Goal: Browse casually

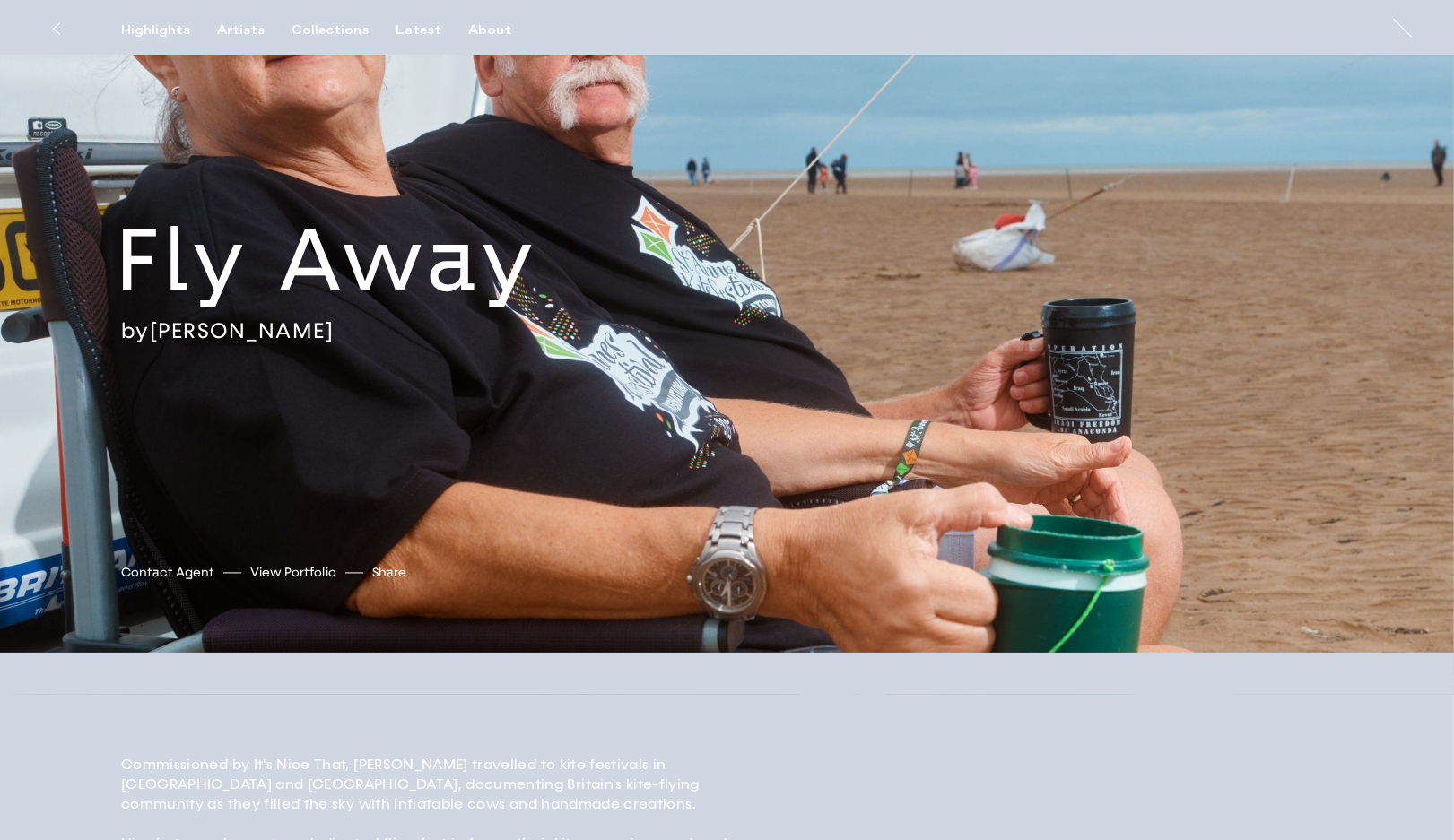
scroll to position [582, 0]
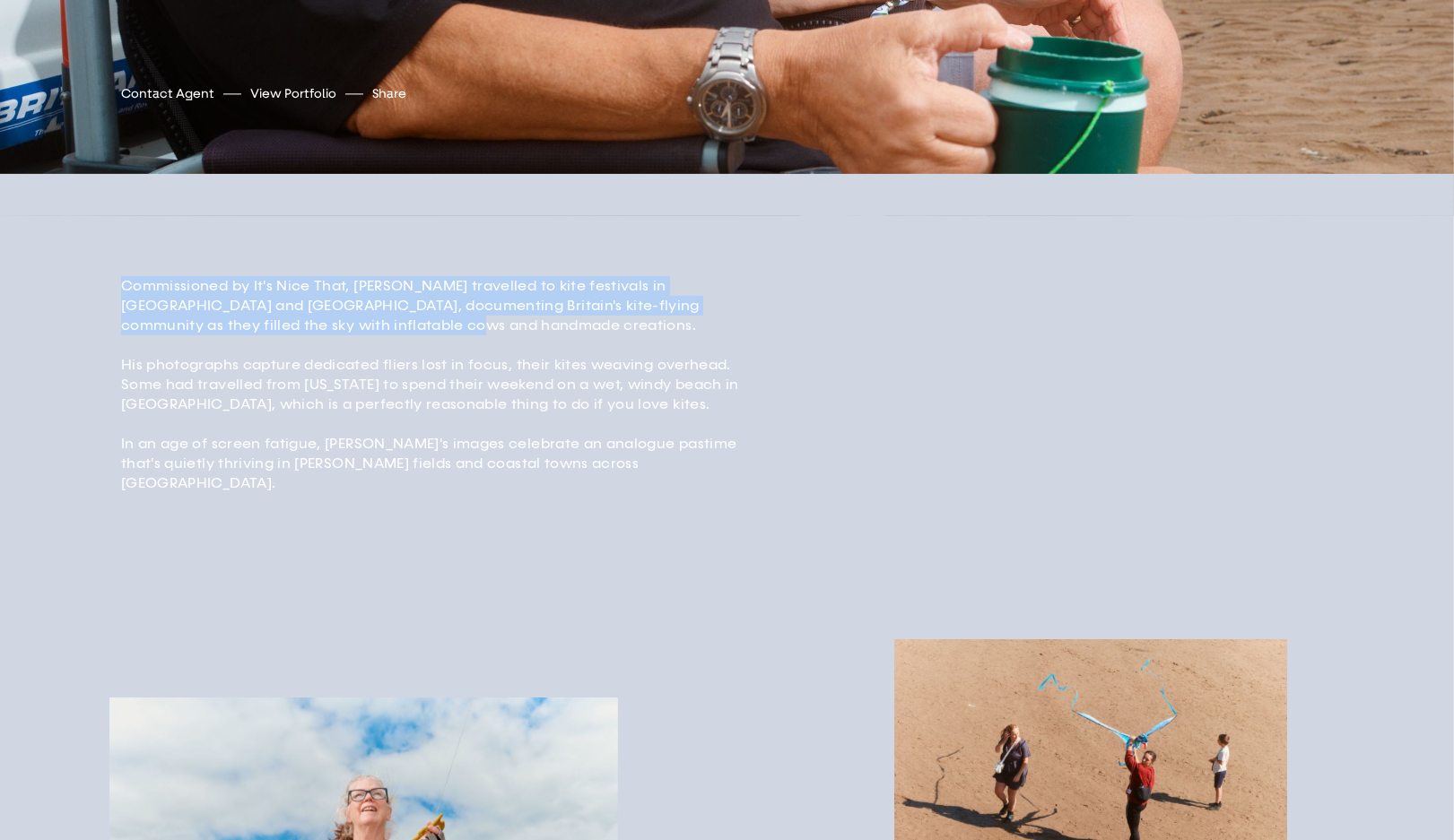
drag, startPoint x: 439, startPoint y: 321, endPoint x: 27, endPoint y: 246, distance: 418.8
click at [27, 246] on div "Commissioned by It's Nice That, Jack travelled to kite festivals in Basingstoke…" at bounding box center [727, 406] width 1454 height 379
copy p "Commissioned by It's Nice That, Jack travelled to kite festivals in Basingstoke…"
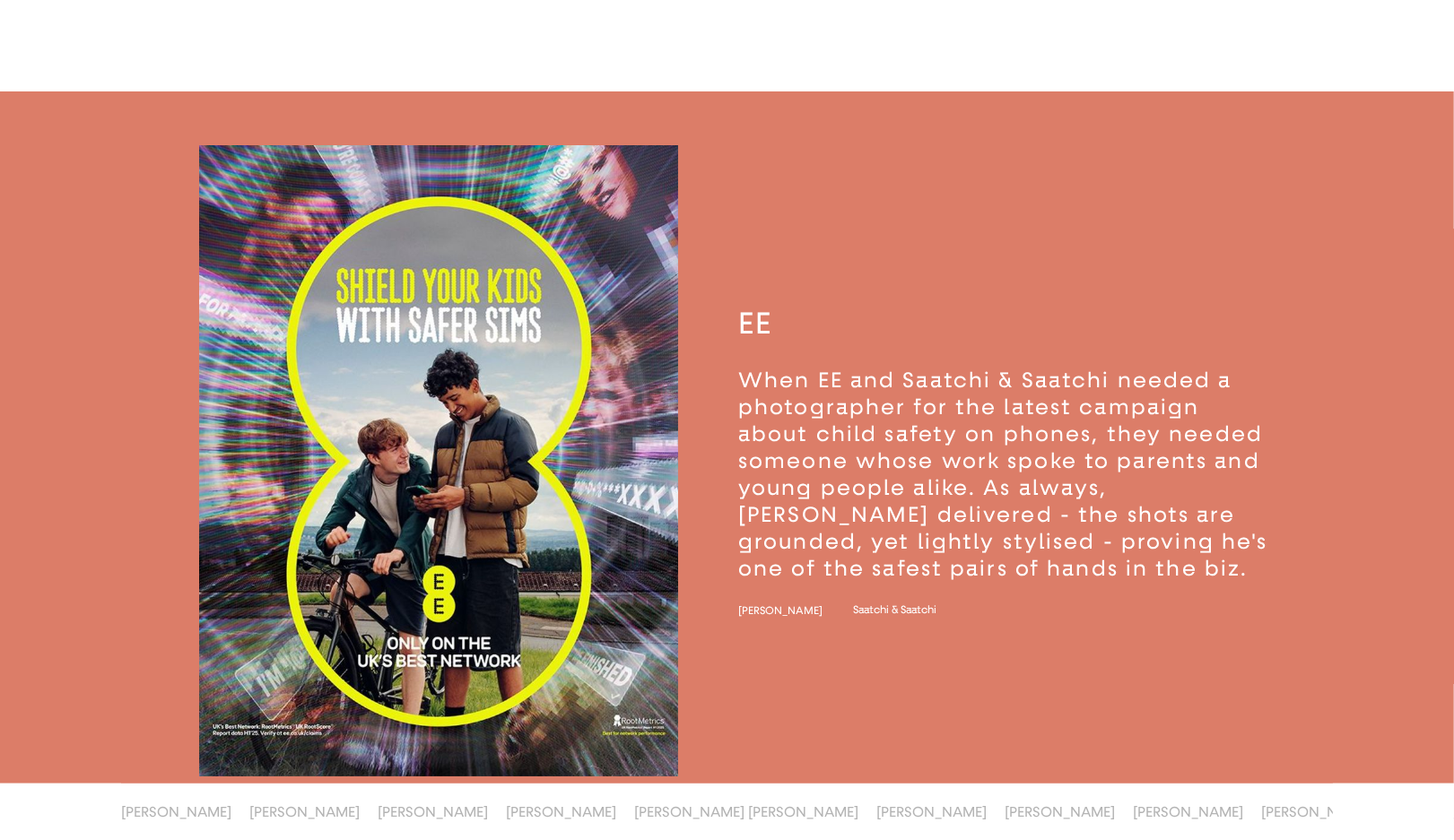
scroll to position [1279, 0]
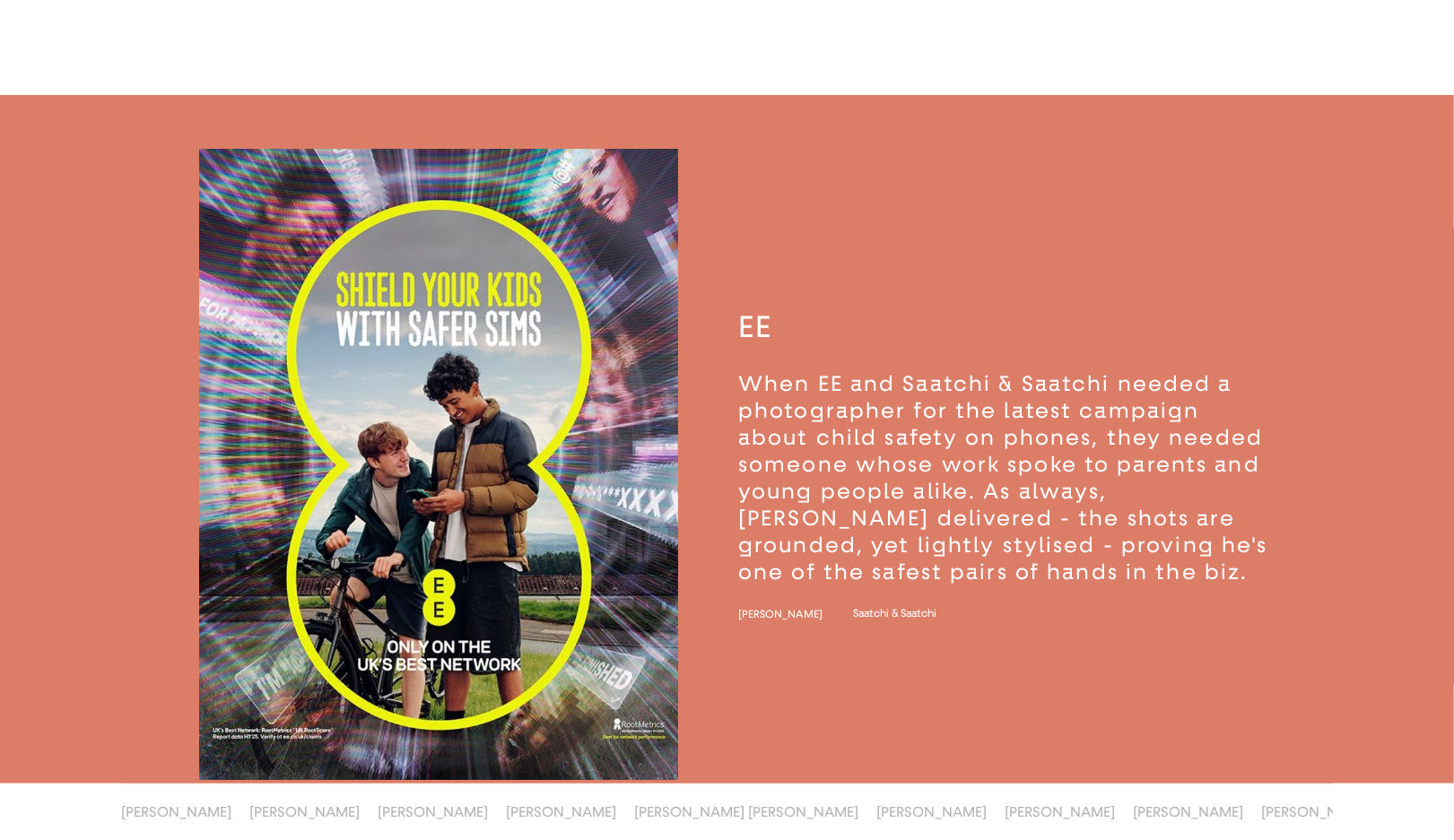
click at [427, 353] on img "button" at bounding box center [438, 465] width 479 height 632
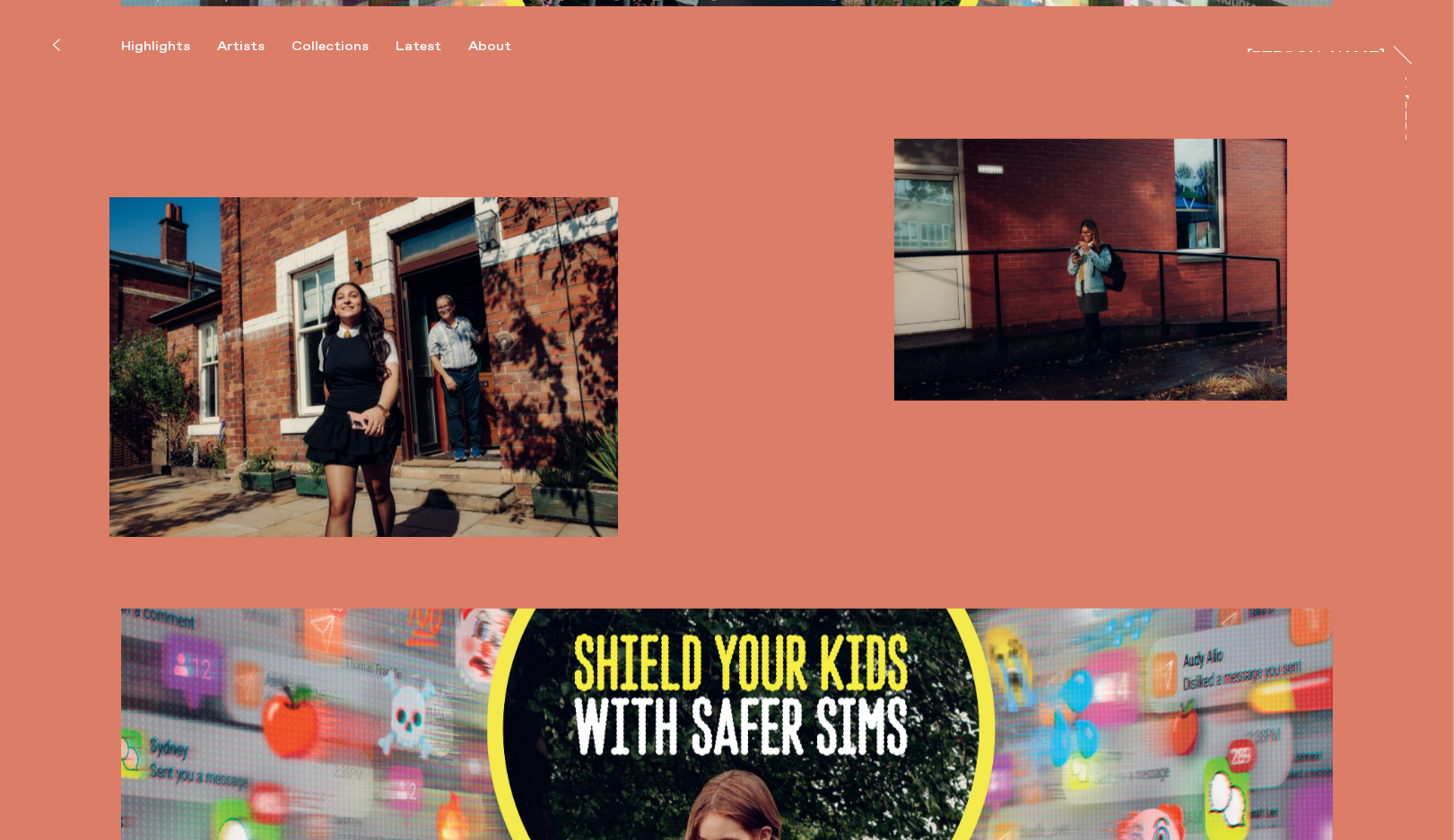
scroll to position [1871, 0]
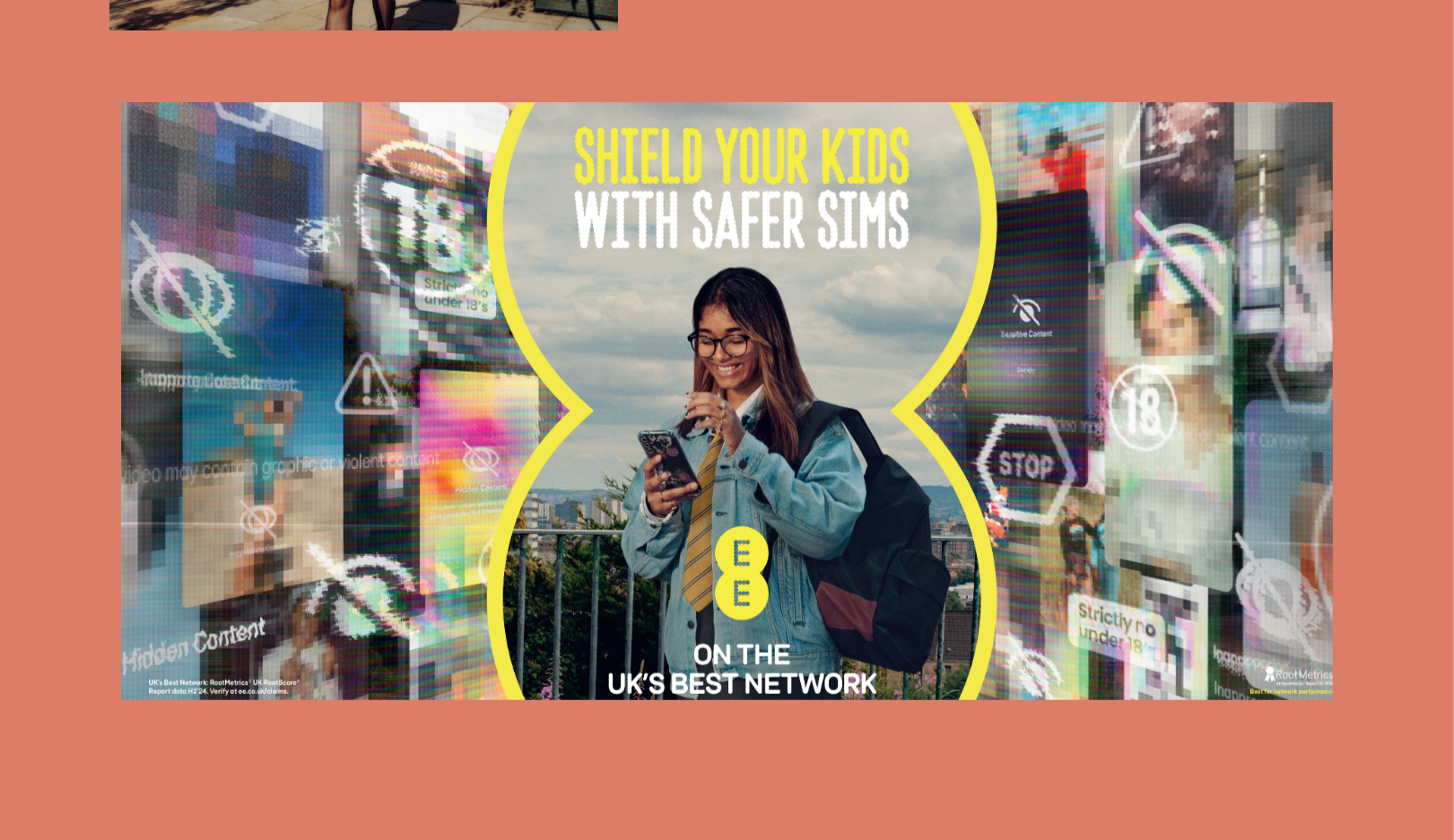
scroll to position [2231, 0]
